Goal: Task Accomplishment & Management: Manage account settings

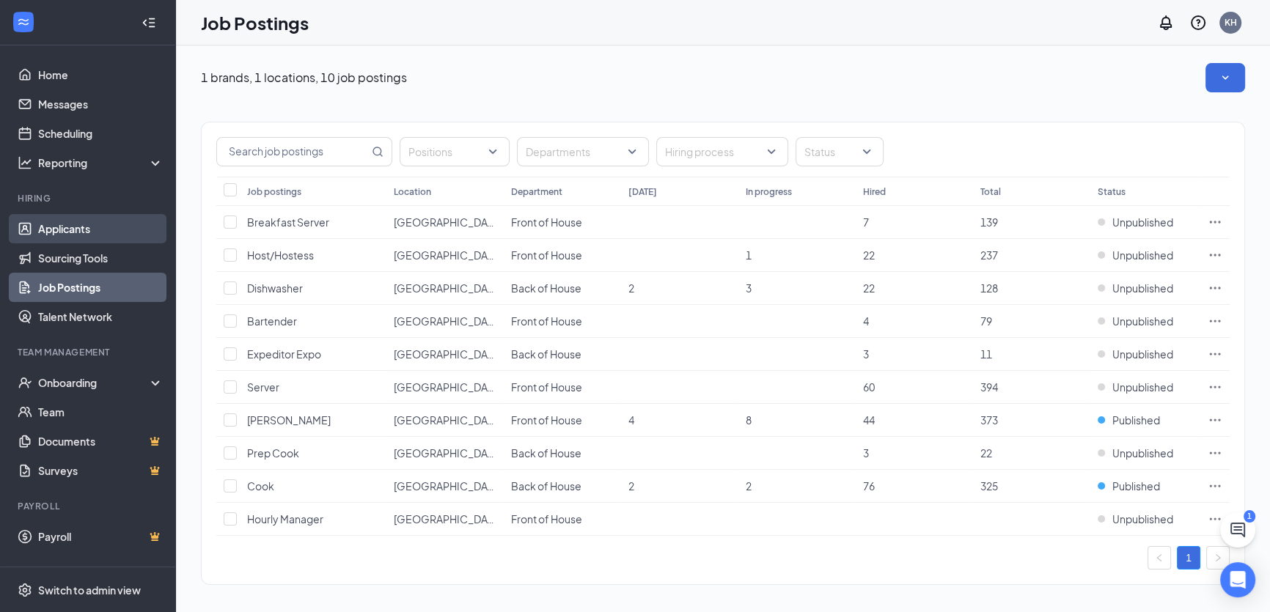
click at [76, 226] on link "Applicants" at bounding box center [100, 228] width 125 height 29
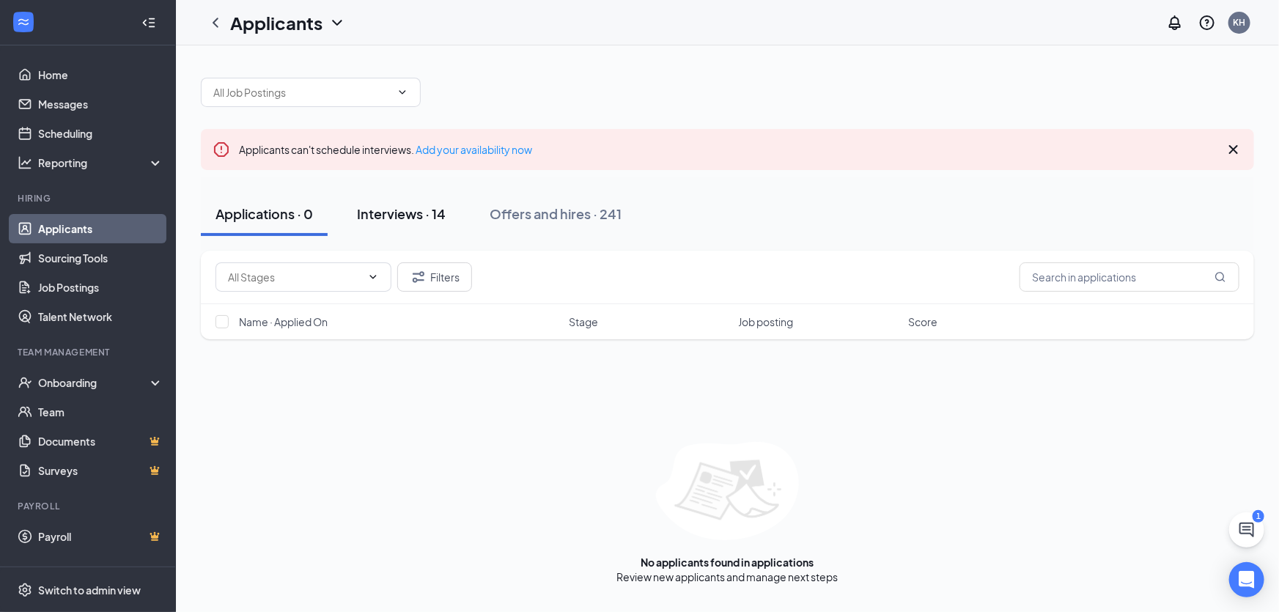
click at [389, 216] on div "Interviews · 14" at bounding box center [401, 214] width 89 height 18
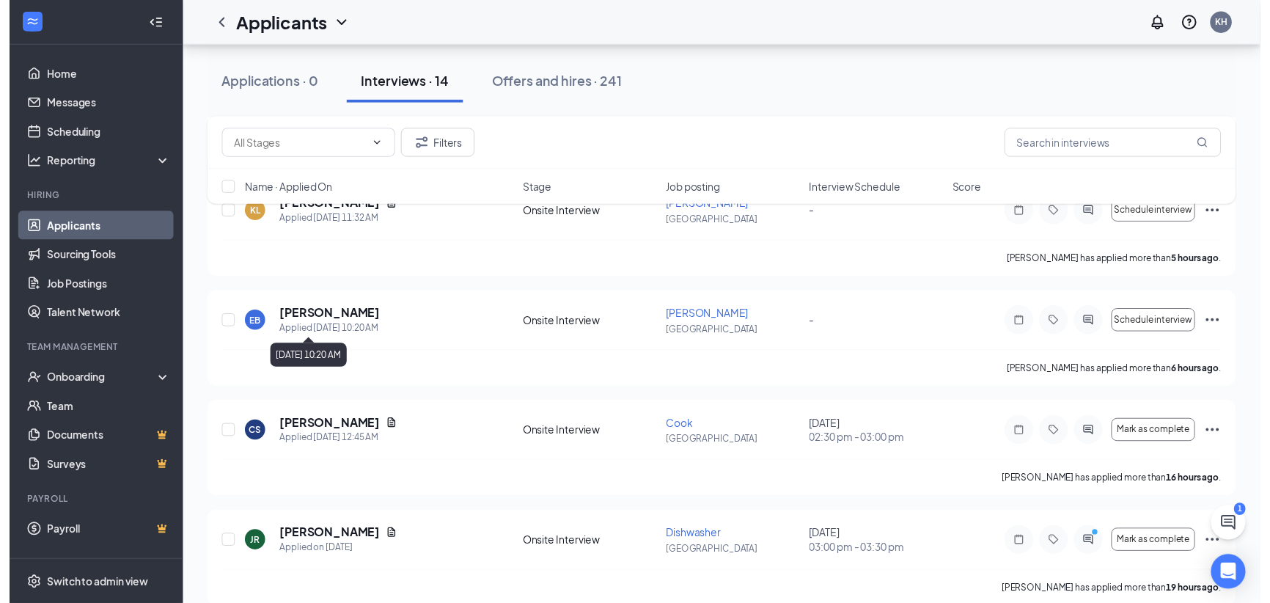
scroll to position [733, 0]
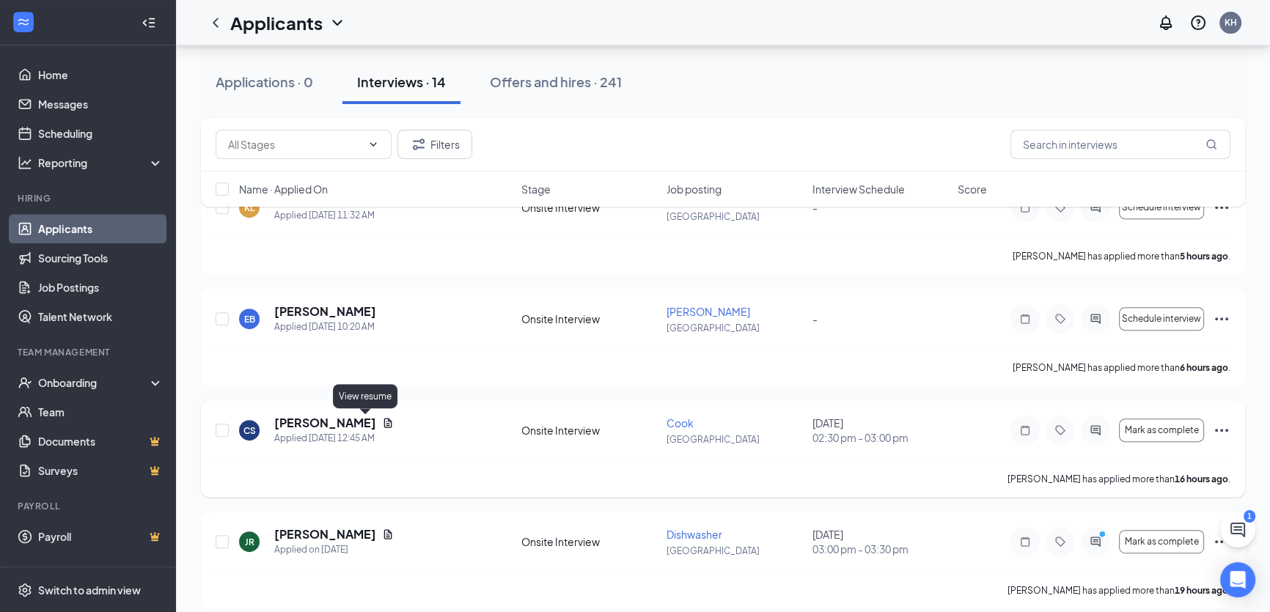
click at [384, 421] on icon "Document" at bounding box center [388, 424] width 8 height 10
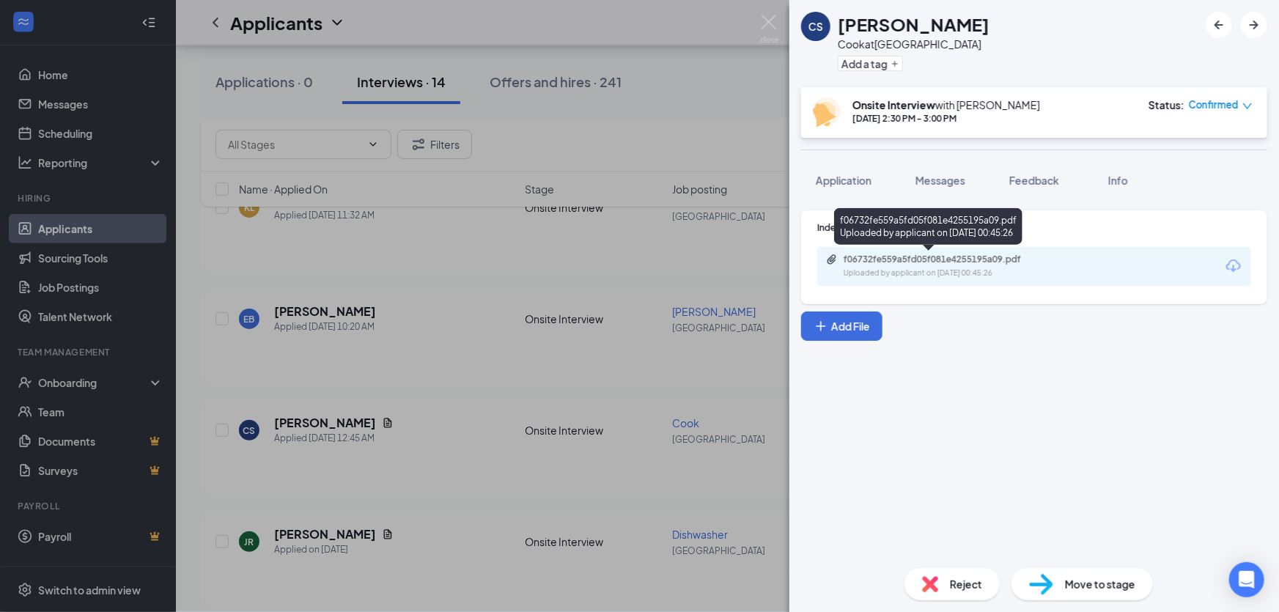
click at [931, 265] on div "f06732fe559a5fd05f081e4255195a09.pdf Uploaded by applicant on [DATE] 00:45:26" at bounding box center [945, 267] width 238 height 26
click at [770, 20] on img at bounding box center [769, 29] width 18 height 29
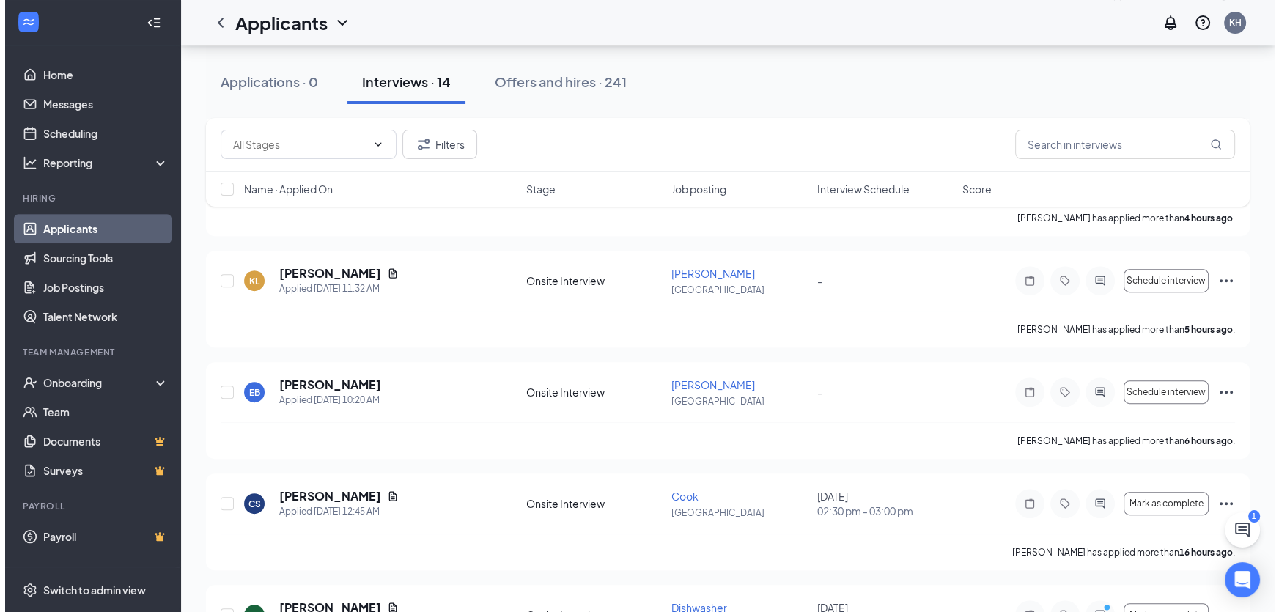
scroll to position [666, 0]
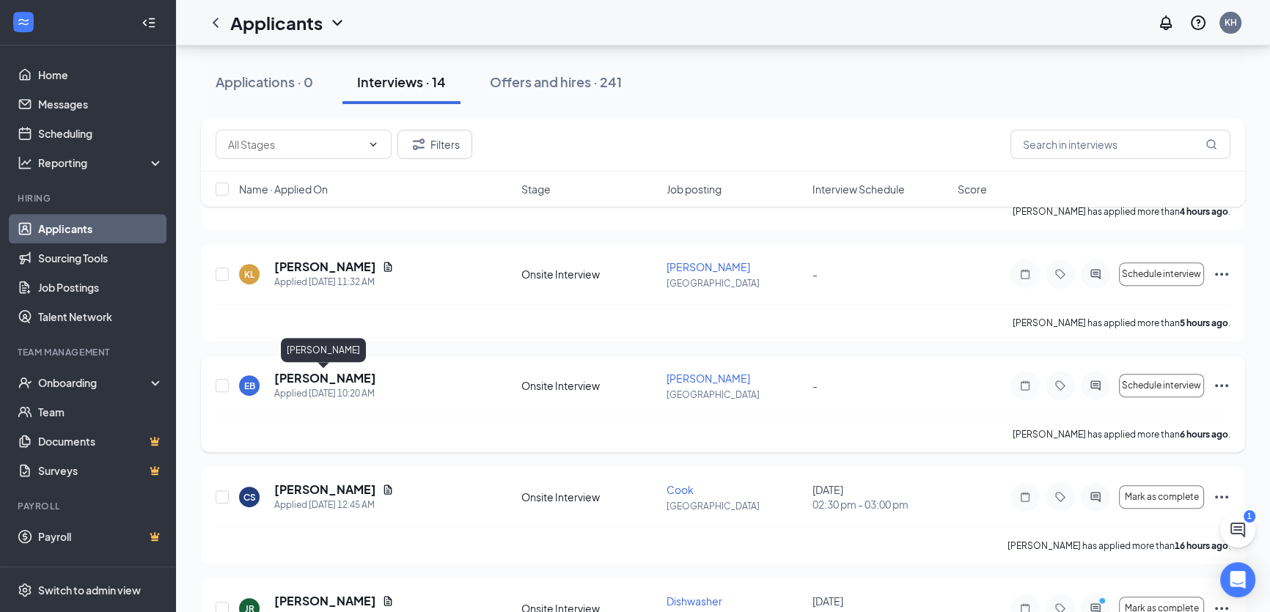
click at [329, 375] on h5 "[PERSON_NAME]" at bounding box center [325, 378] width 102 height 16
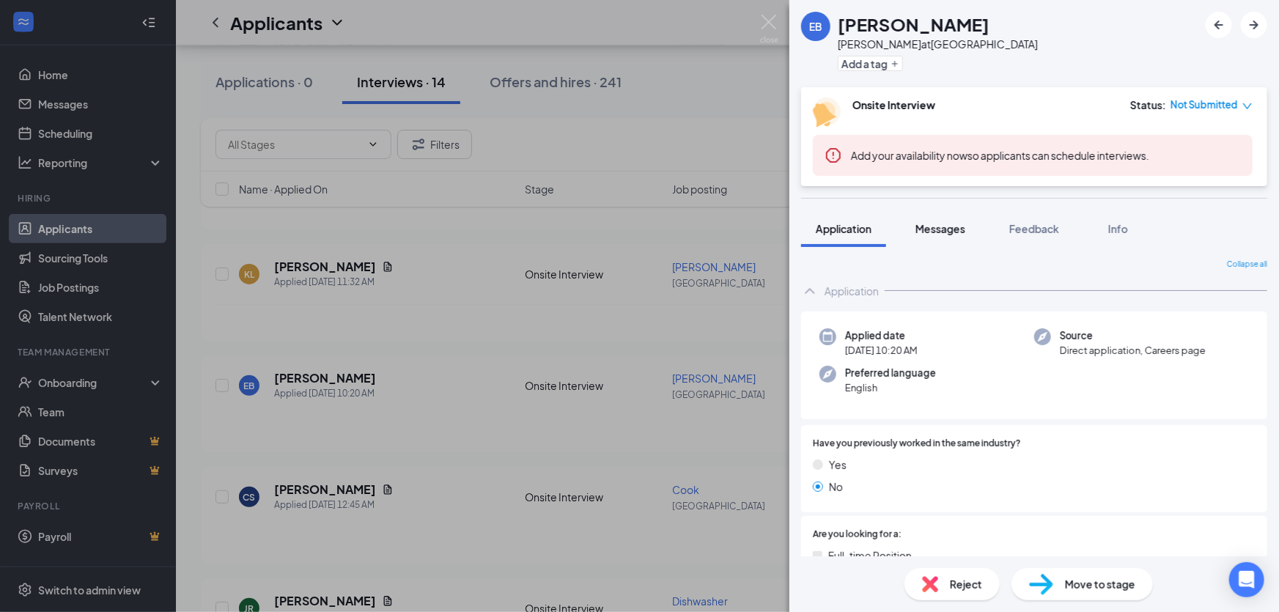
click at [958, 238] on button "Messages" at bounding box center [940, 228] width 79 height 37
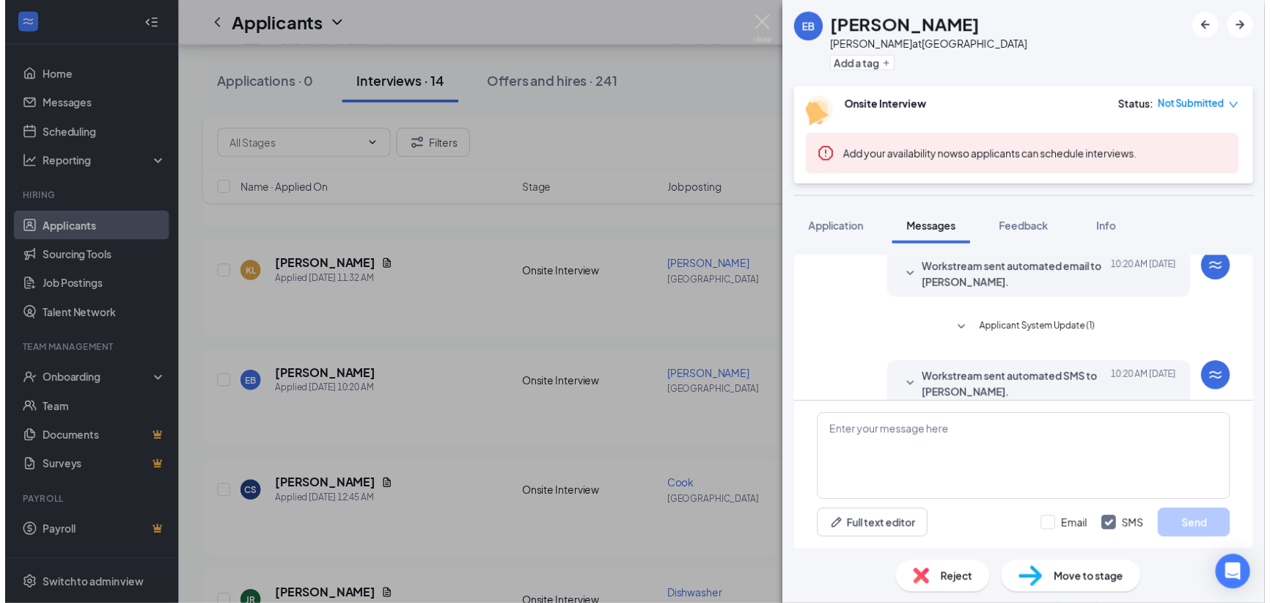
scroll to position [222, 0]
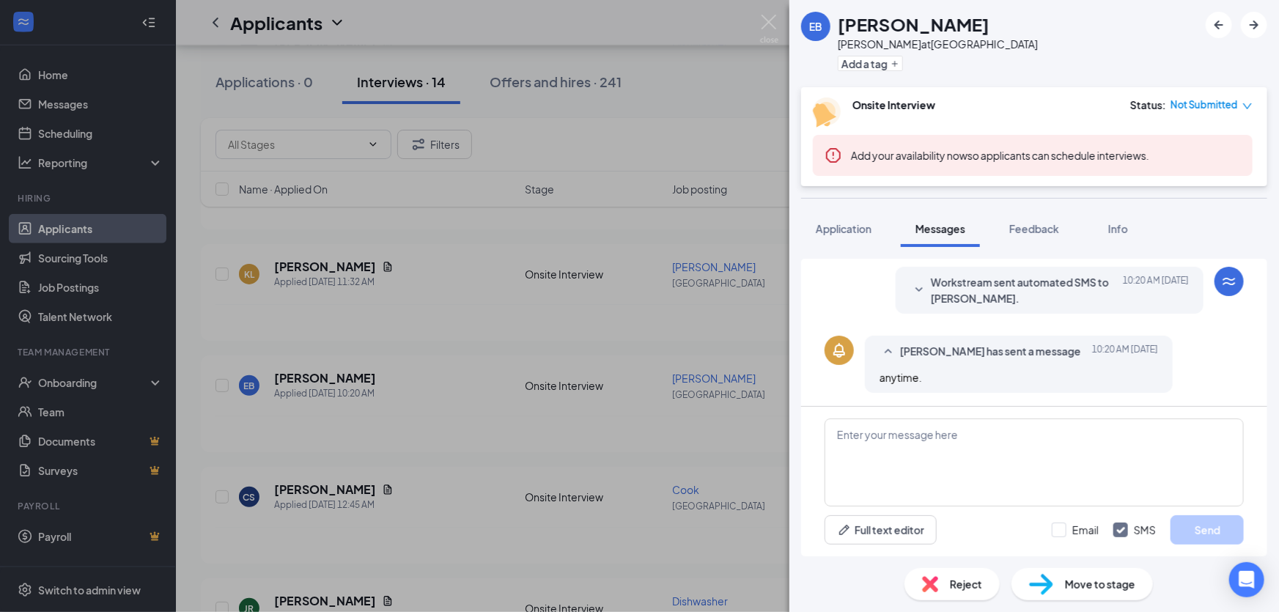
click at [760, 23] on div "[PERSON_NAME] [PERSON_NAME] at [GEOGRAPHIC_DATA] Add a tag Onsite Interview Sta…" at bounding box center [639, 306] width 1279 height 612
